Goal: Information Seeking & Learning: Find specific fact

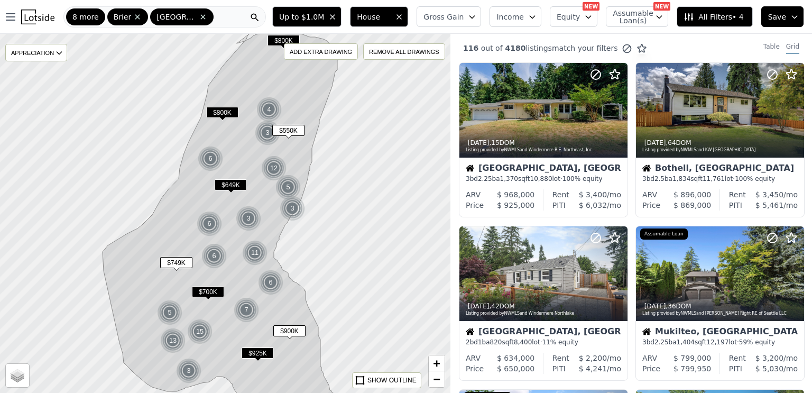
click at [201, 17] on icon at bounding box center [203, 17] width 8 height 8
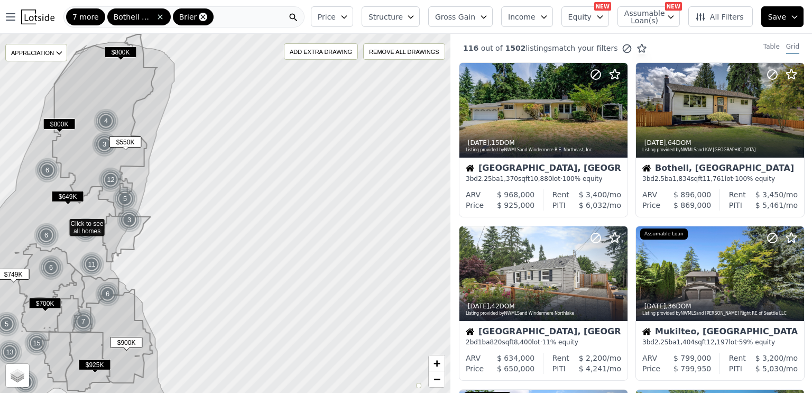
click at [201, 14] on icon at bounding box center [203, 17] width 8 height 8
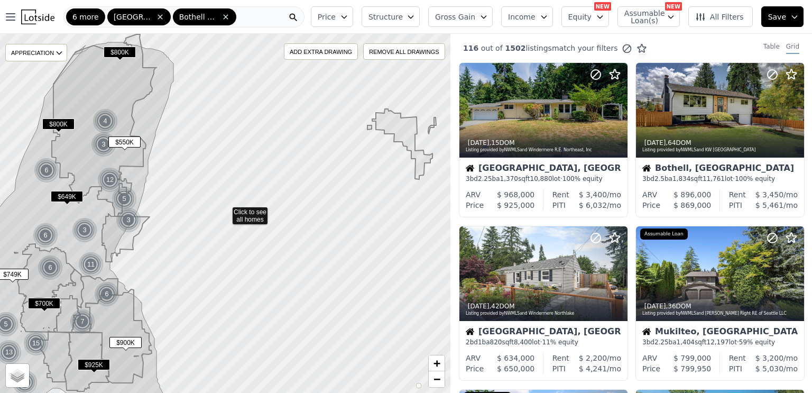
click at [34, 13] on img at bounding box center [37, 17] width 33 height 15
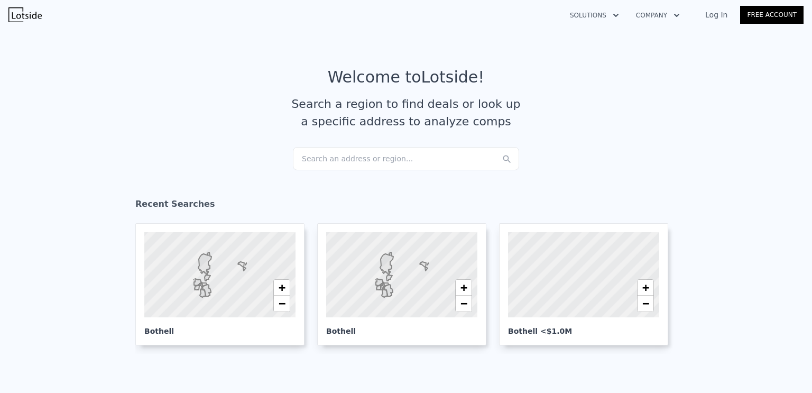
click at [349, 148] on div "Search an address or region..." at bounding box center [406, 158] width 226 height 23
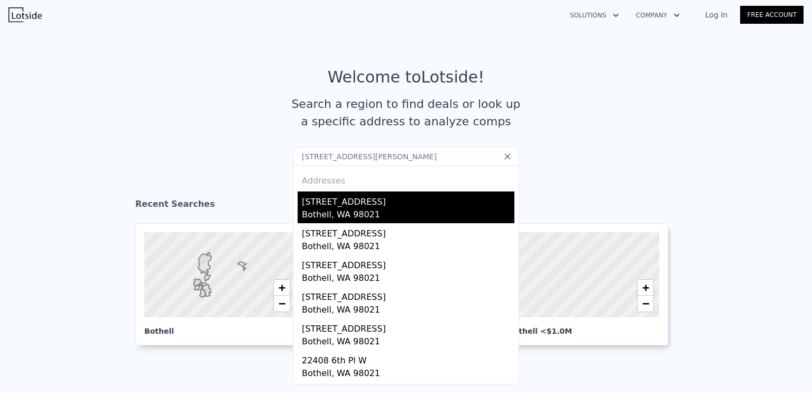
type input "[STREET_ADDRESS][PERSON_NAME]"
click at [346, 204] on div "[STREET_ADDRESS]" at bounding box center [408, 199] width 213 height 17
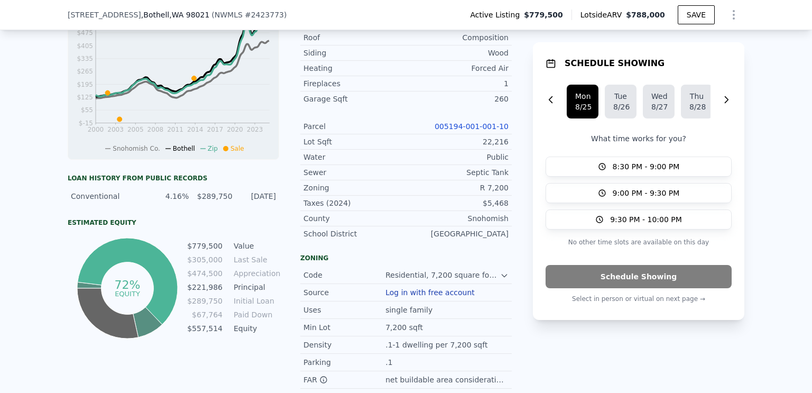
scroll to position [482, 0]
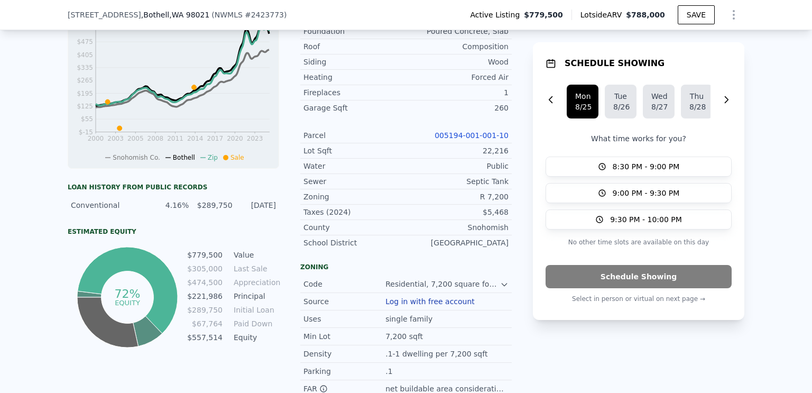
click at [525, 226] on div "LISTING & SALE HISTORY Listed $ 779,500 [DATE] Sold 25 $ 305,000 [DATE] Price D…" at bounding box center [406, 142] width 677 height 649
